Goal: Task Accomplishment & Management: Manage account settings

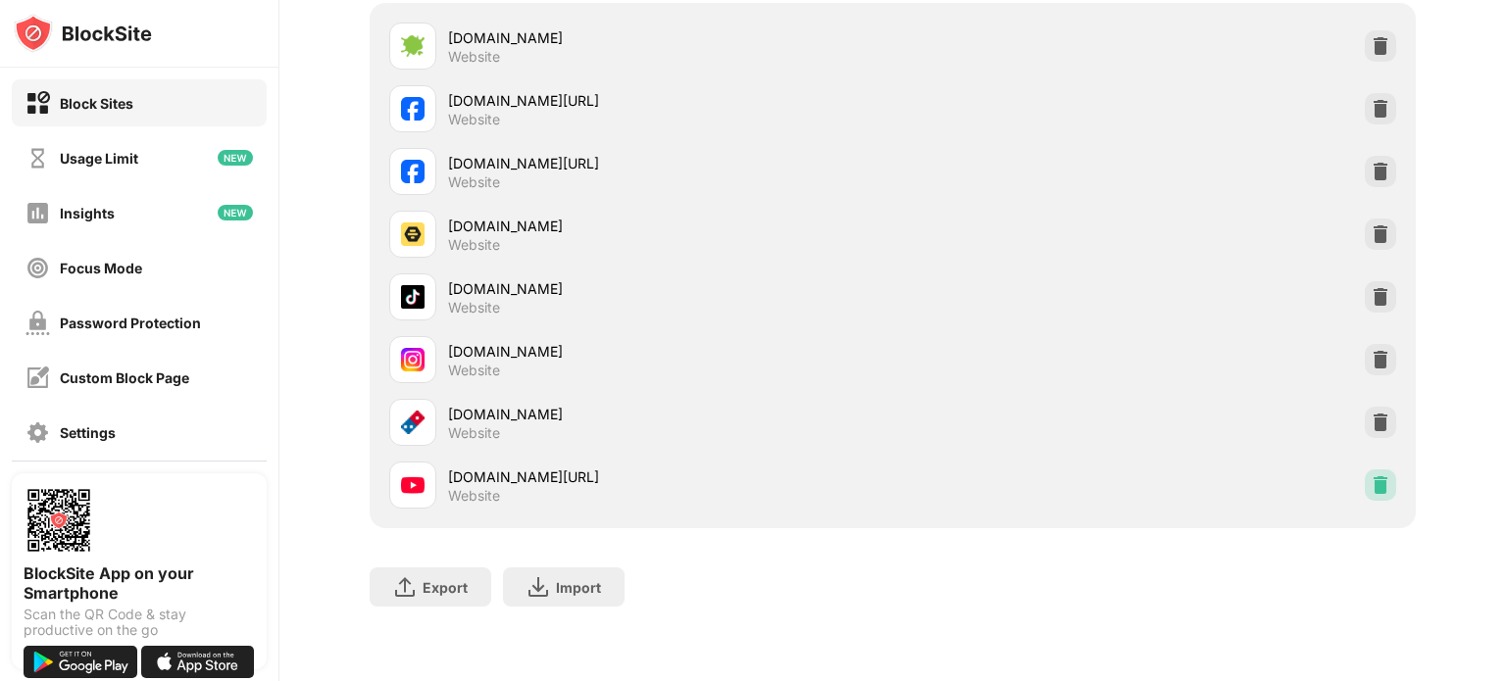
click at [1371, 476] on img at bounding box center [1381, 486] width 20 height 20
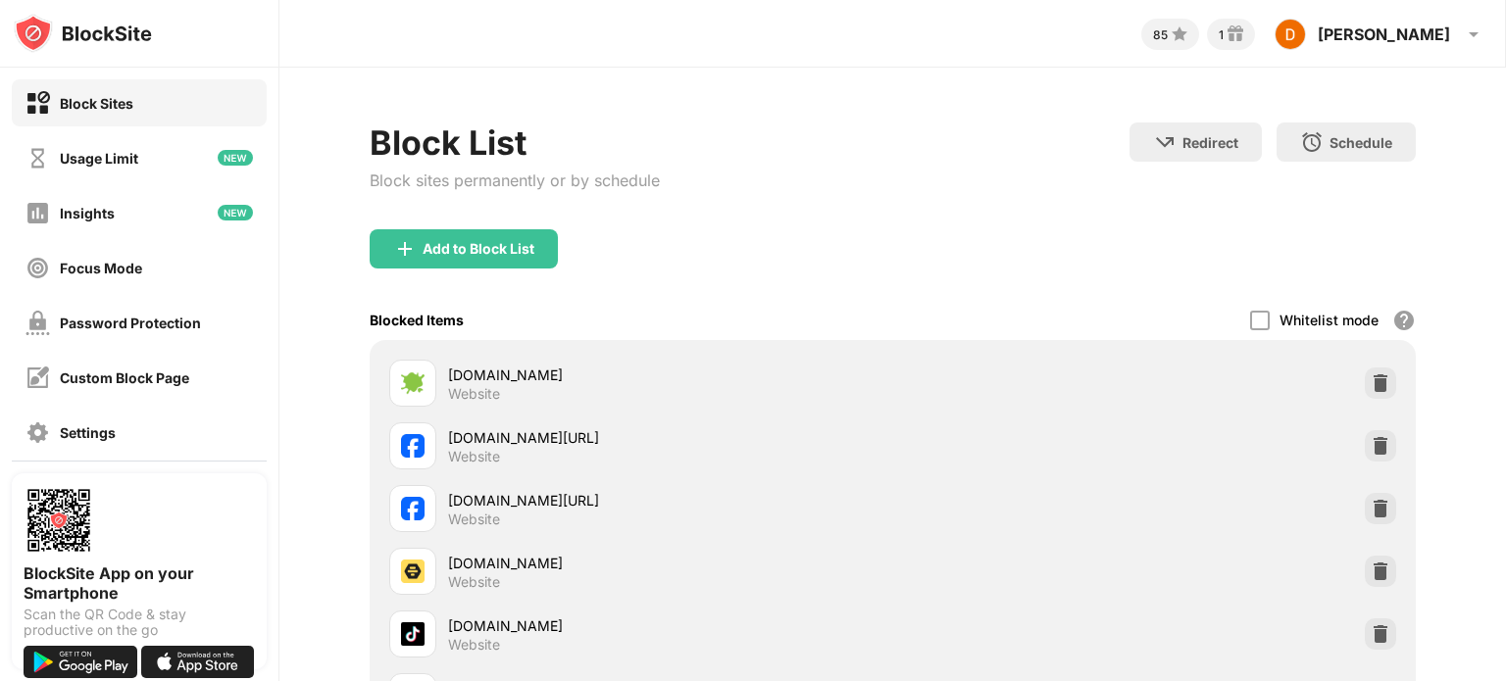
click at [450, 251] on div "Add to Block List" at bounding box center [479, 249] width 112 height 16
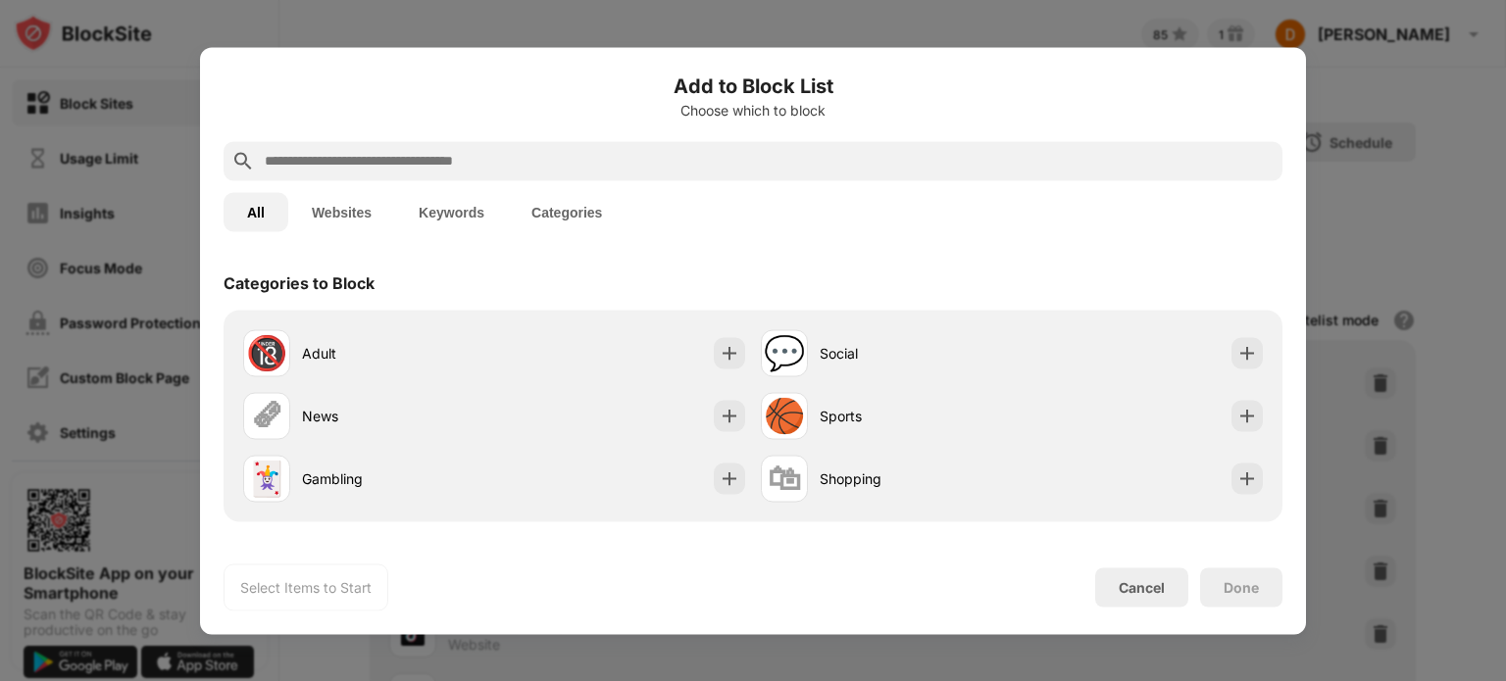
click at [523, 145] on div at bounding box center [753, 160] width 1059 height 39
click at [510, 168] on input "text" at bounding box center [769, 161] width 1012 height 24
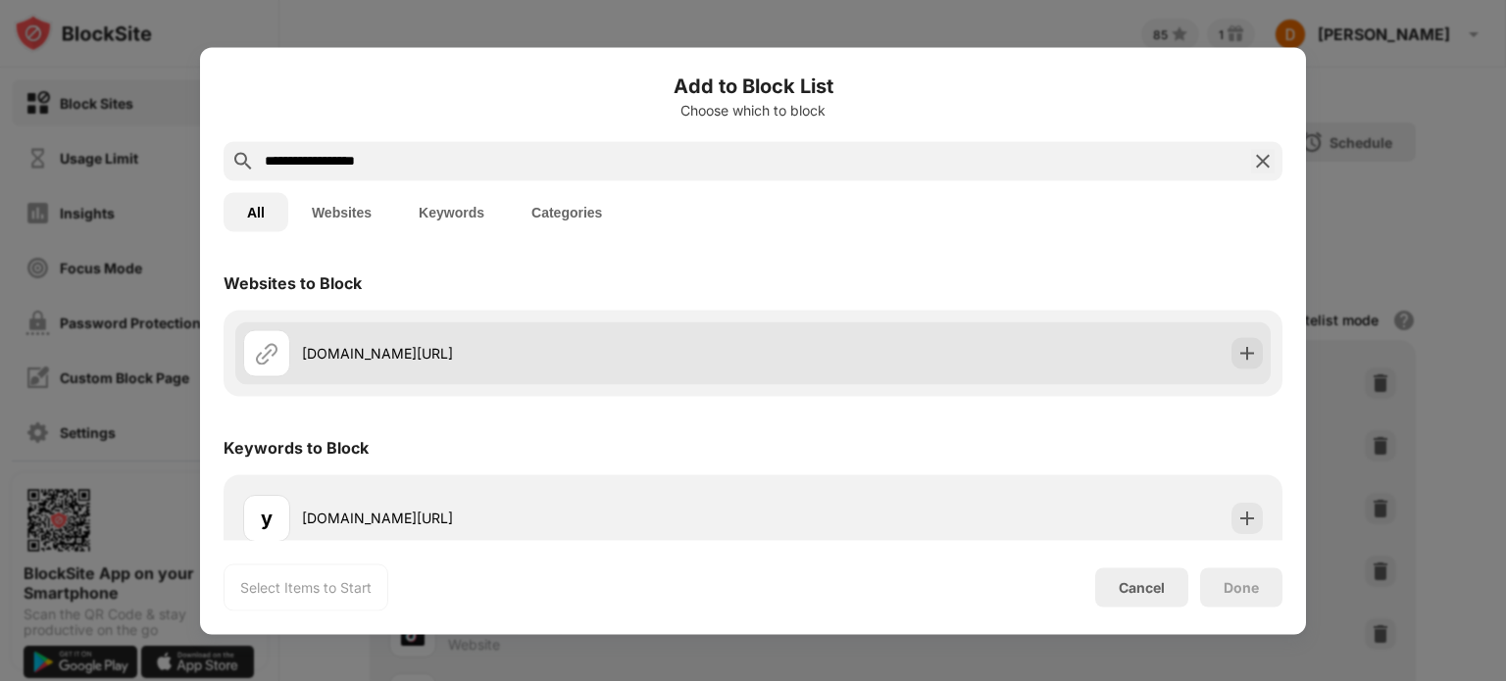
type input "**********"
click at [457, 338] on div "[DOMAIN_NAME][URL]" at bounding box center [498, 352] width 510 height 47
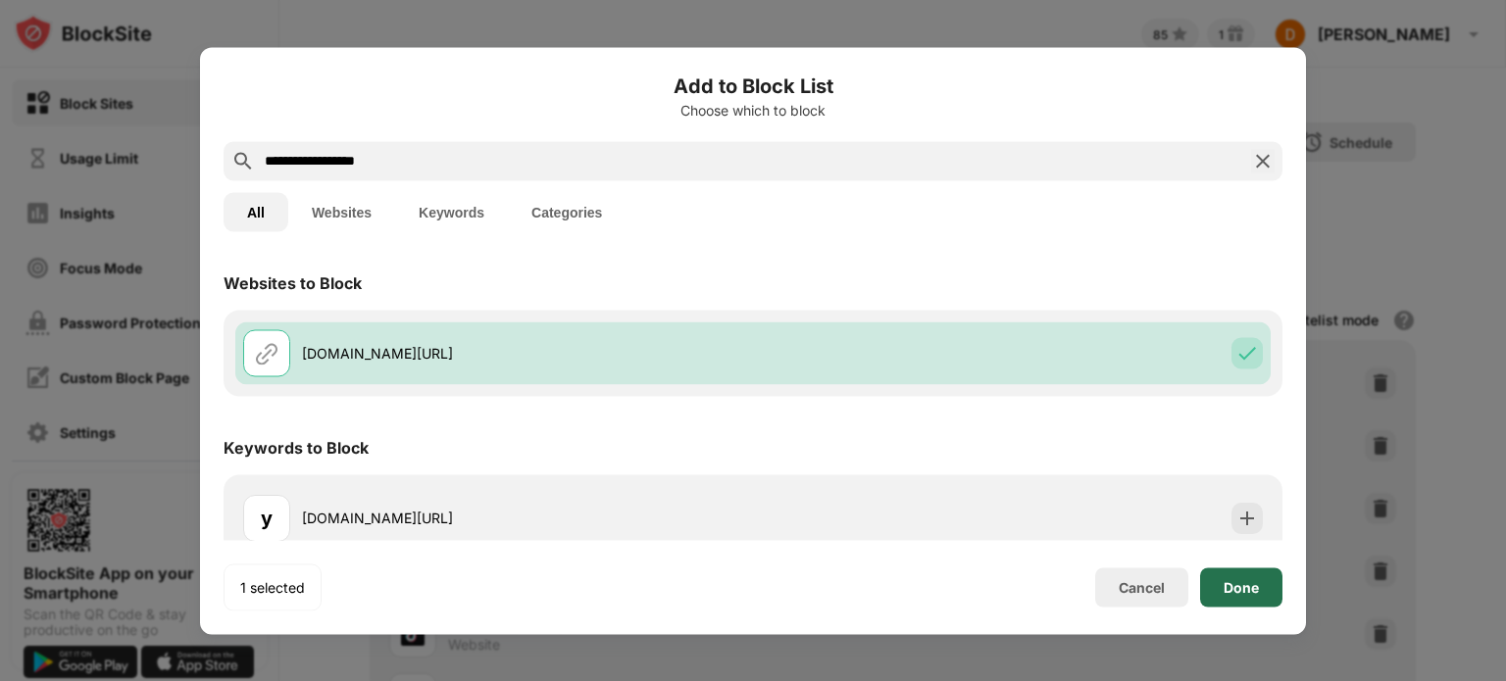
click at [1228, 588] on div "Done" at bounding box center [1241, 587] width 35 height 16
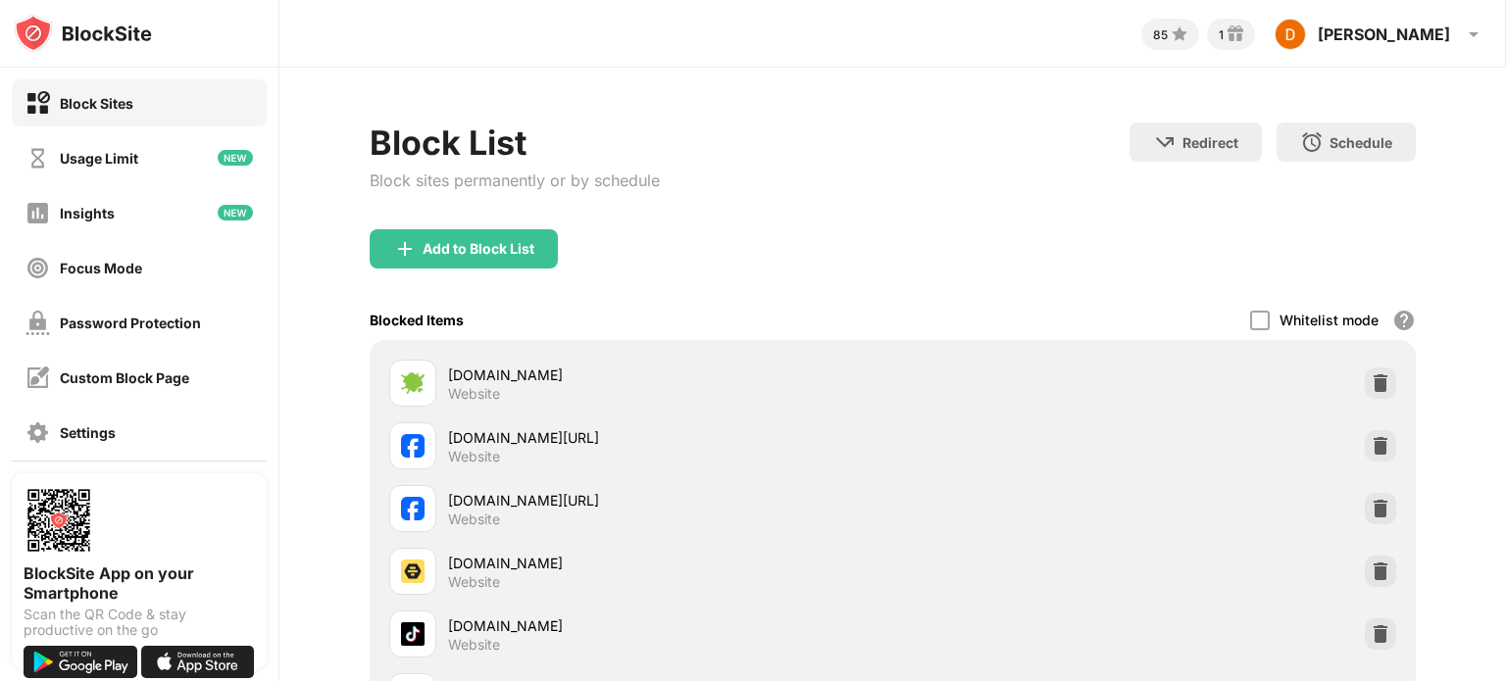
scroll to position [350, 0]
